Goal: Task Accomplishment & Management: Manage account settings

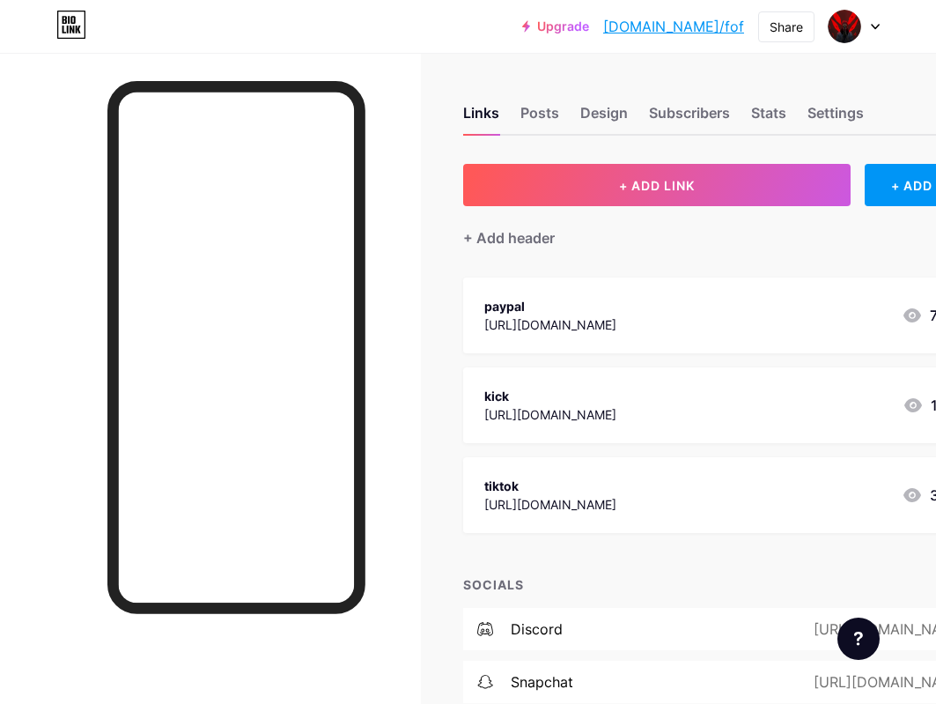
scroll to position [88, 0]
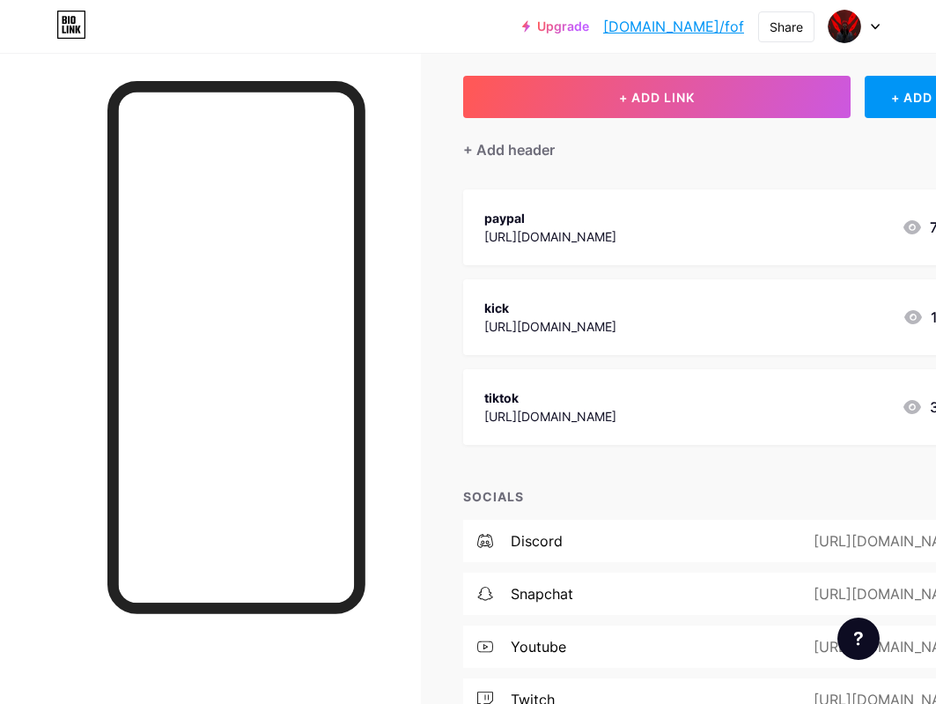
click at [712, 524] on div "discord [URL][DOMAIN_NAME]" at bounding box center [736, 541] width 547 height 42
click at [635, 538] on div "discord [URL][DOMAIN_NAME]" at bounding box center [736, 541] width 547 height 42
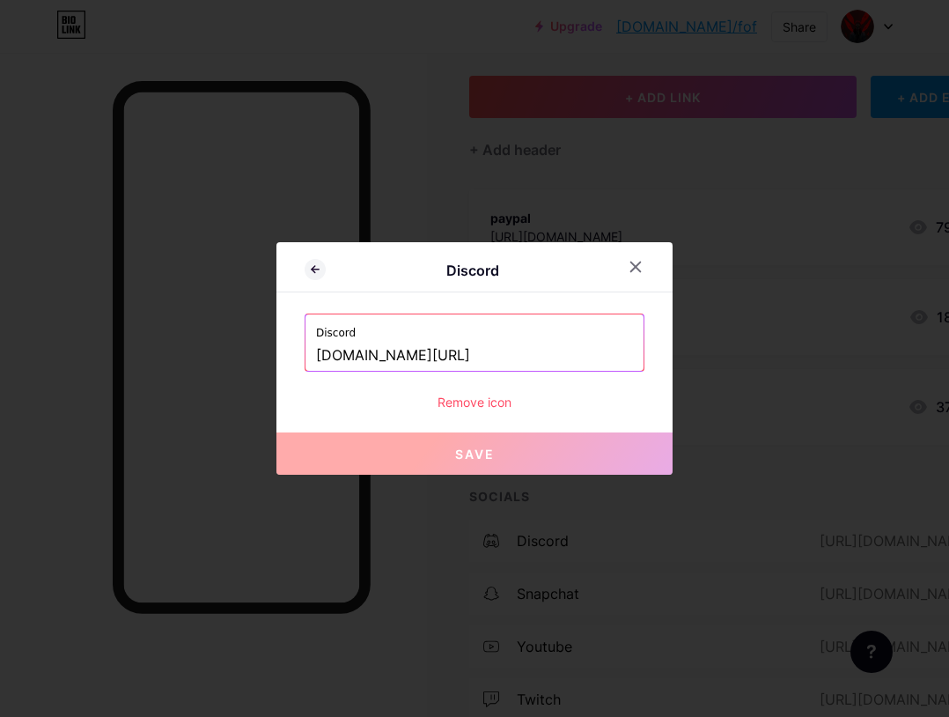
click at [513, 319] on label "Discord" at bounding box center [474, 327] width 317 height 26
click at [516, 348] on input "[DOMAIN_NAME][URL]" at bounding box center [474, 356] width 317 height 30
click at [516, 347] on input "[DOMAIN_NAME][URL]" at bounding box center [474, 356] width 317 height 30
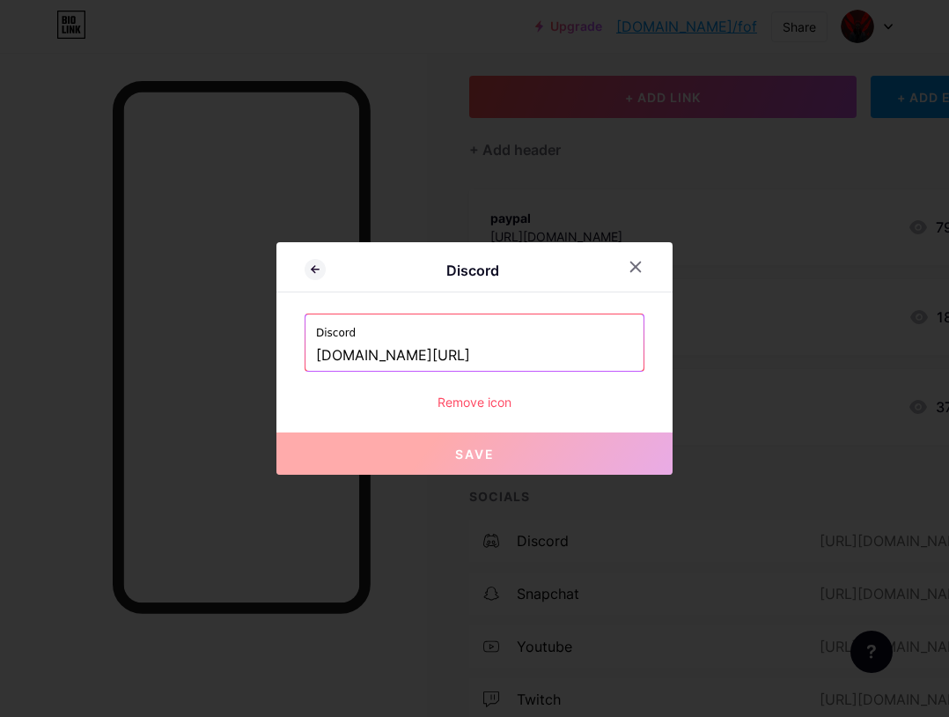
paste input "[URL][DOMAIN_NAME]"
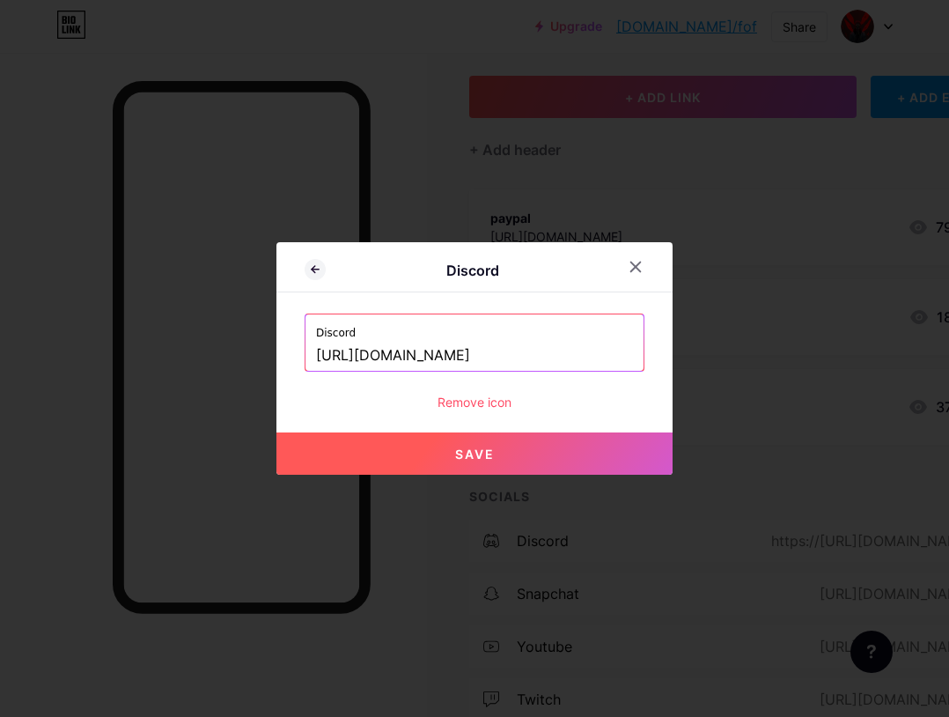
type input "[URL][DOMAIN_NAME]"
click at [520, 471] on button "Save" at bounding box center [475, 453] width 396 height 42
